Goal: Information Seeking & Learning: Learn about a topic

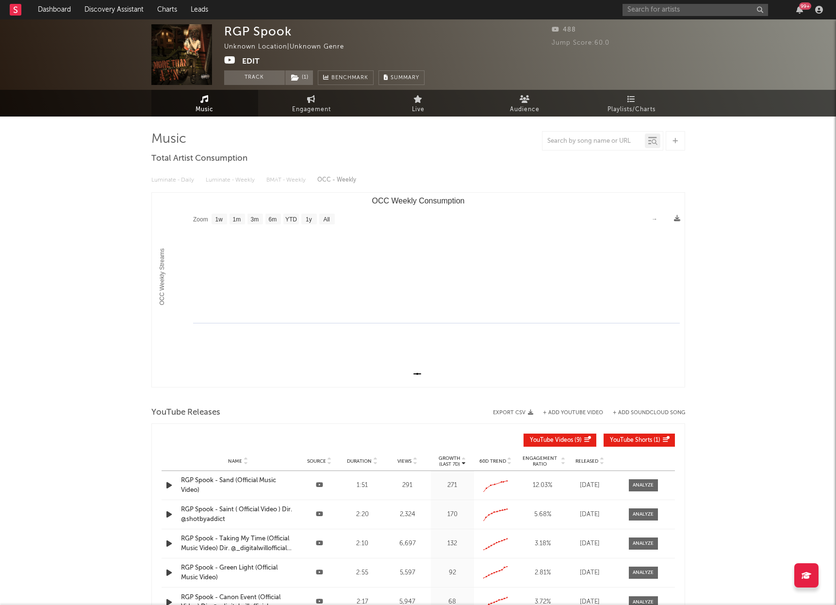
select select "1w"
click at [646, 11] on input "text" at bounding box center [696, 10] width 146 height 12
click at [668, 12] on input "[PERSON_NAME] 9.13" at bounding box center [696, 10] width 146 height 12
type input "[PERSON_NAME] 9.13"
click at [676, 26] on div "Tana9.13" at bounding box center [710, 29] width 107 height 12
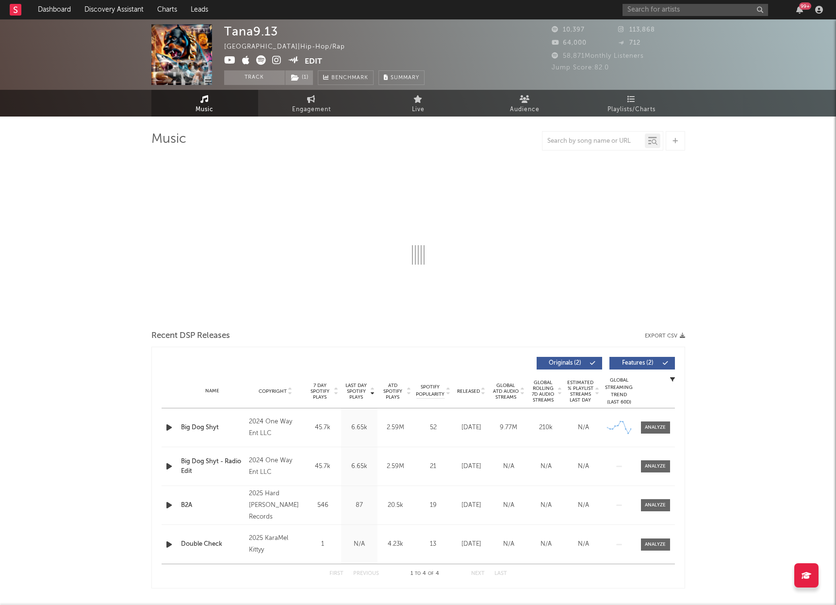
select select "6m"
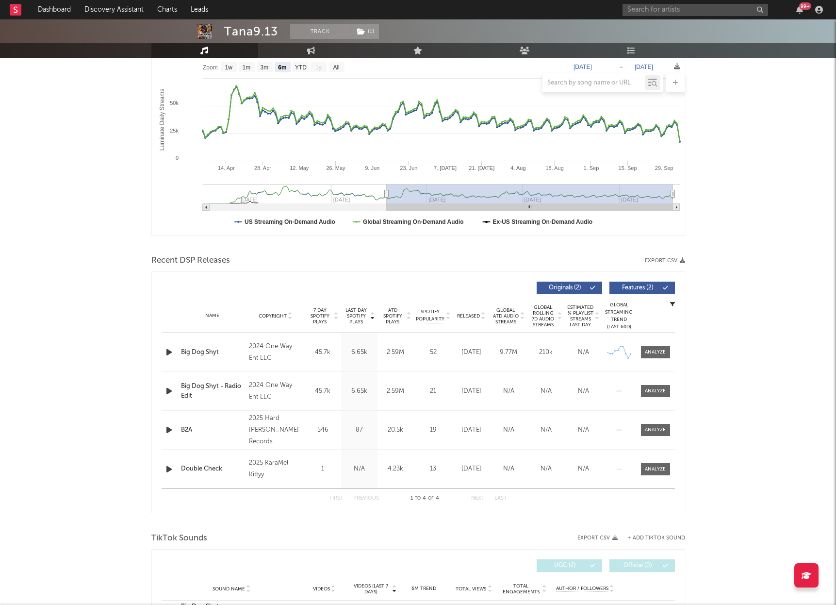
scroll to position [190, 0]
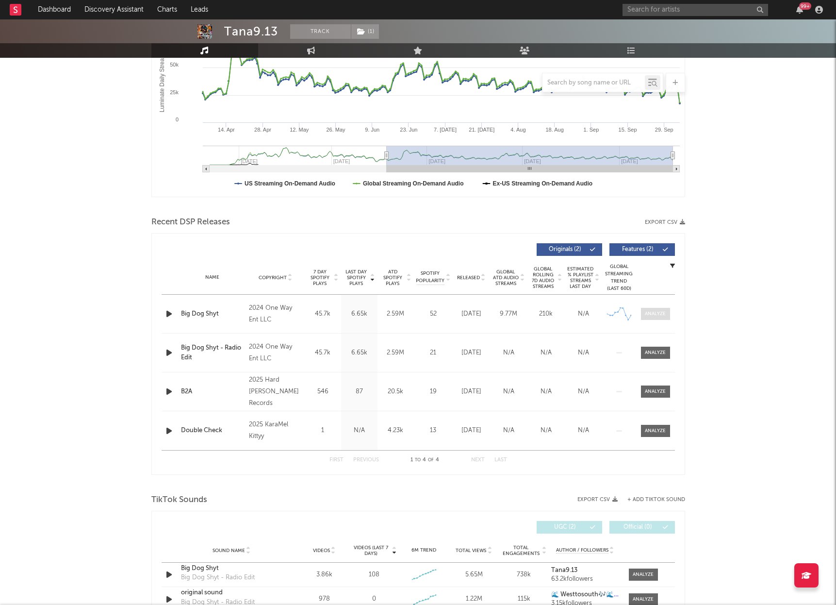
click at [662, 313] on div at bounding box center [655, 313] width 21 height 7
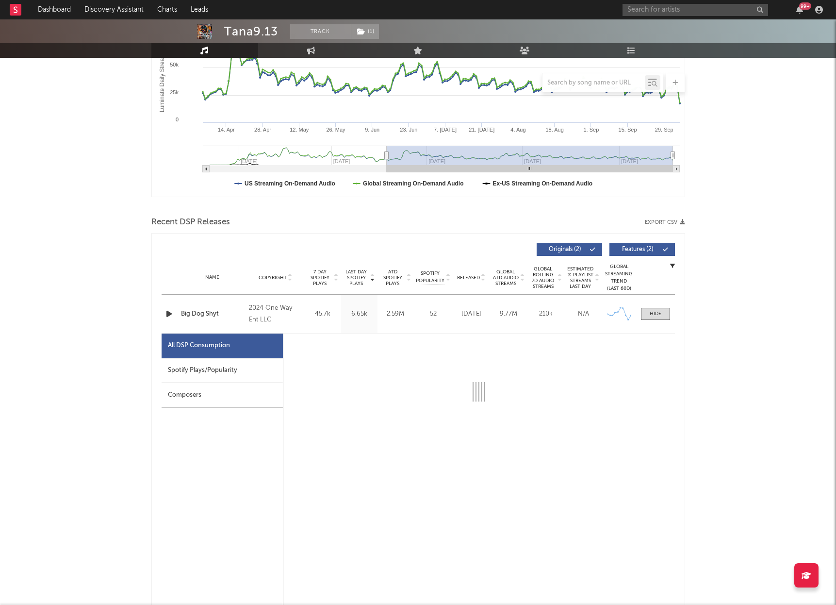
select select "6m"
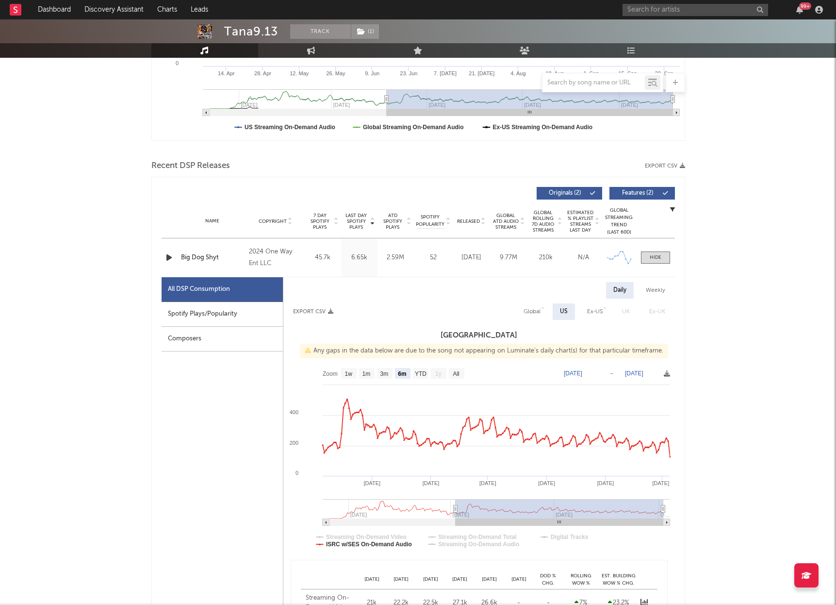
scroll to position [271, 0]
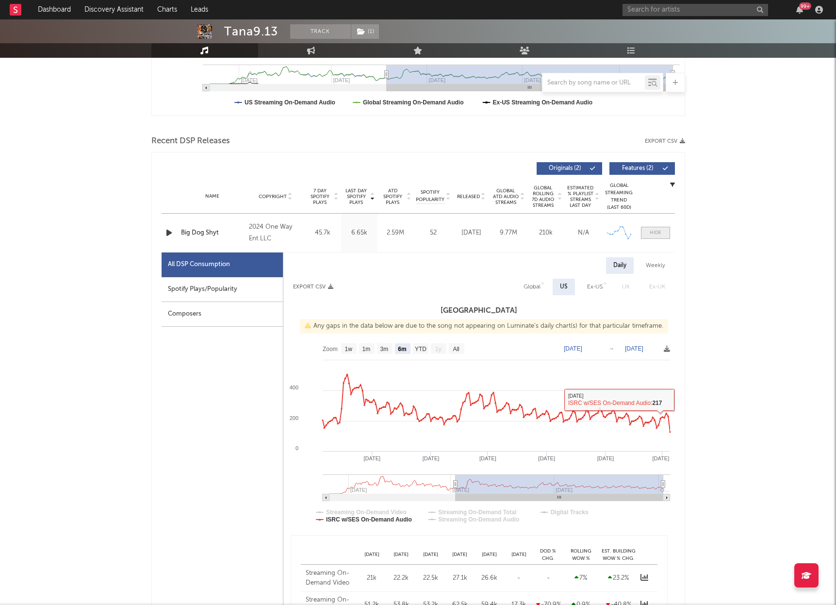
click at [654, 229] on div at bounding box center [656, 232] width 12 height 7
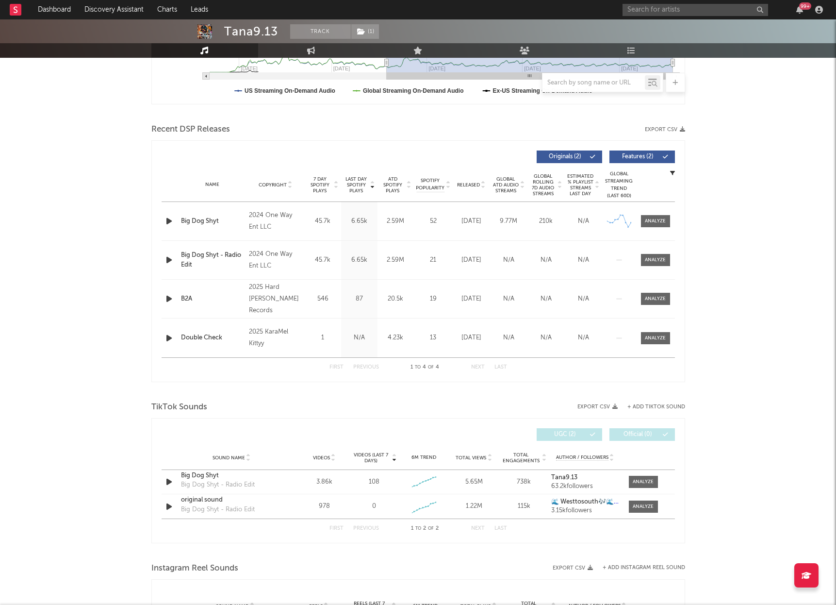
scroll to position [281, 0]
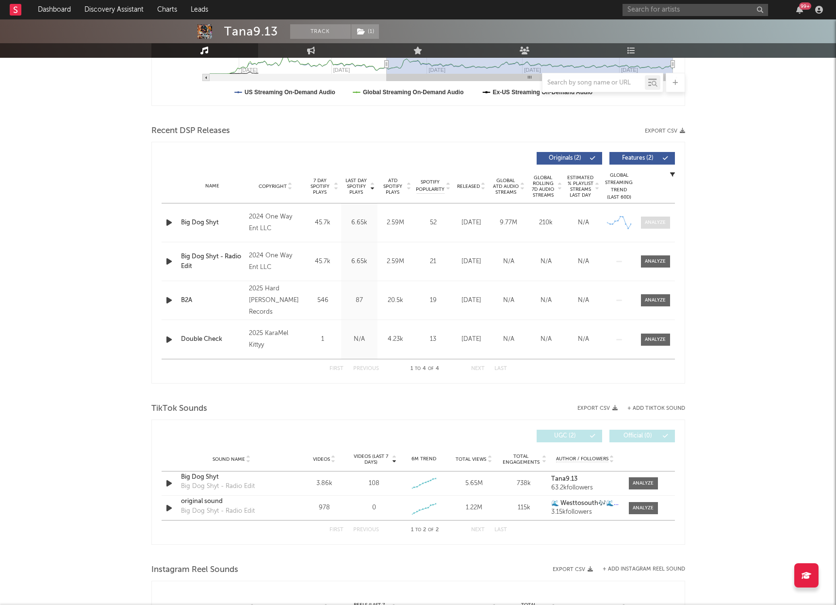
click at [658, 222] on div at bounding box center [655, 222] width 21 height 7
select select "6m"
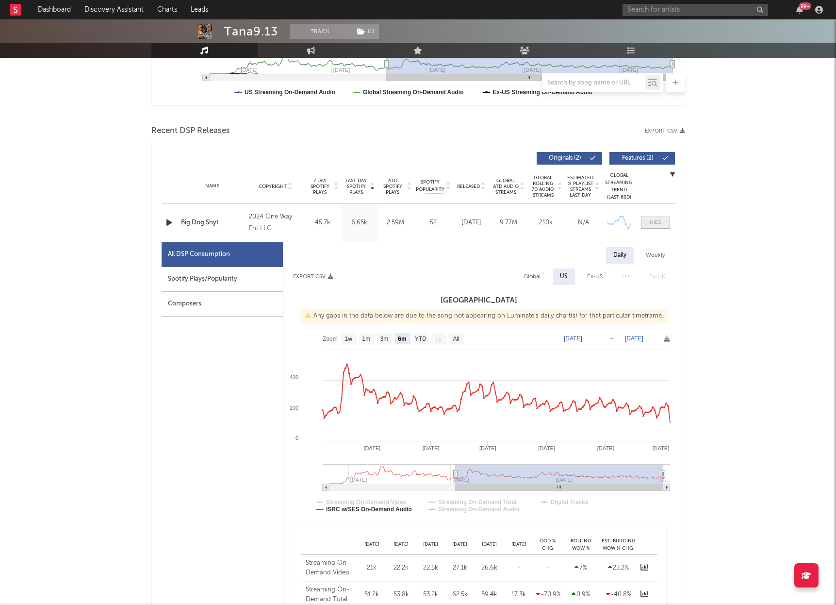
click at [658, 222] on div at bounding box center [656, 222] width 12 height 7
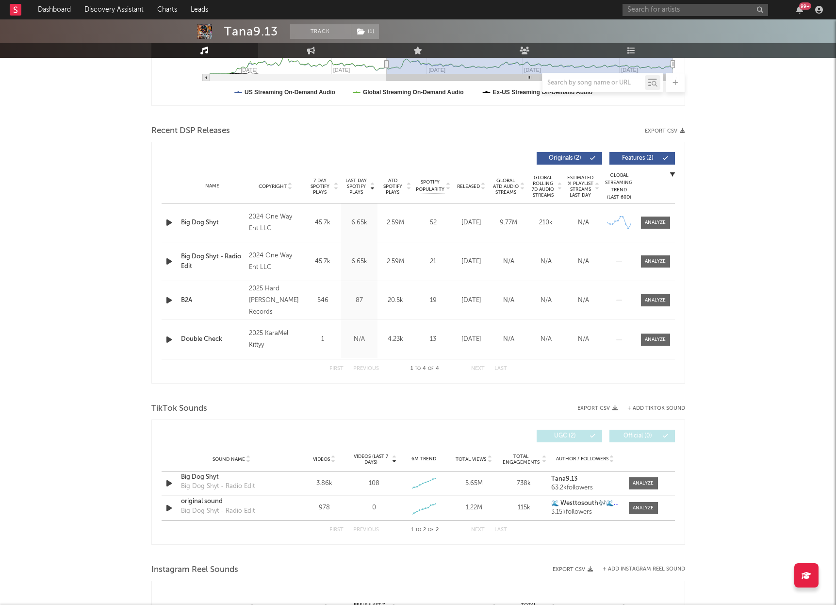
click at [750, 129] on div "Tana9.13 Track ( 1 ) [GEOGRAPHIC_DATA] | Hip-Hop/Rap Edit Track ( 1 ) Benchmark…" at bounding box center [418, 415] width 836 height 1355
